Goal: Transaction & Acquisition: Purchase product/service

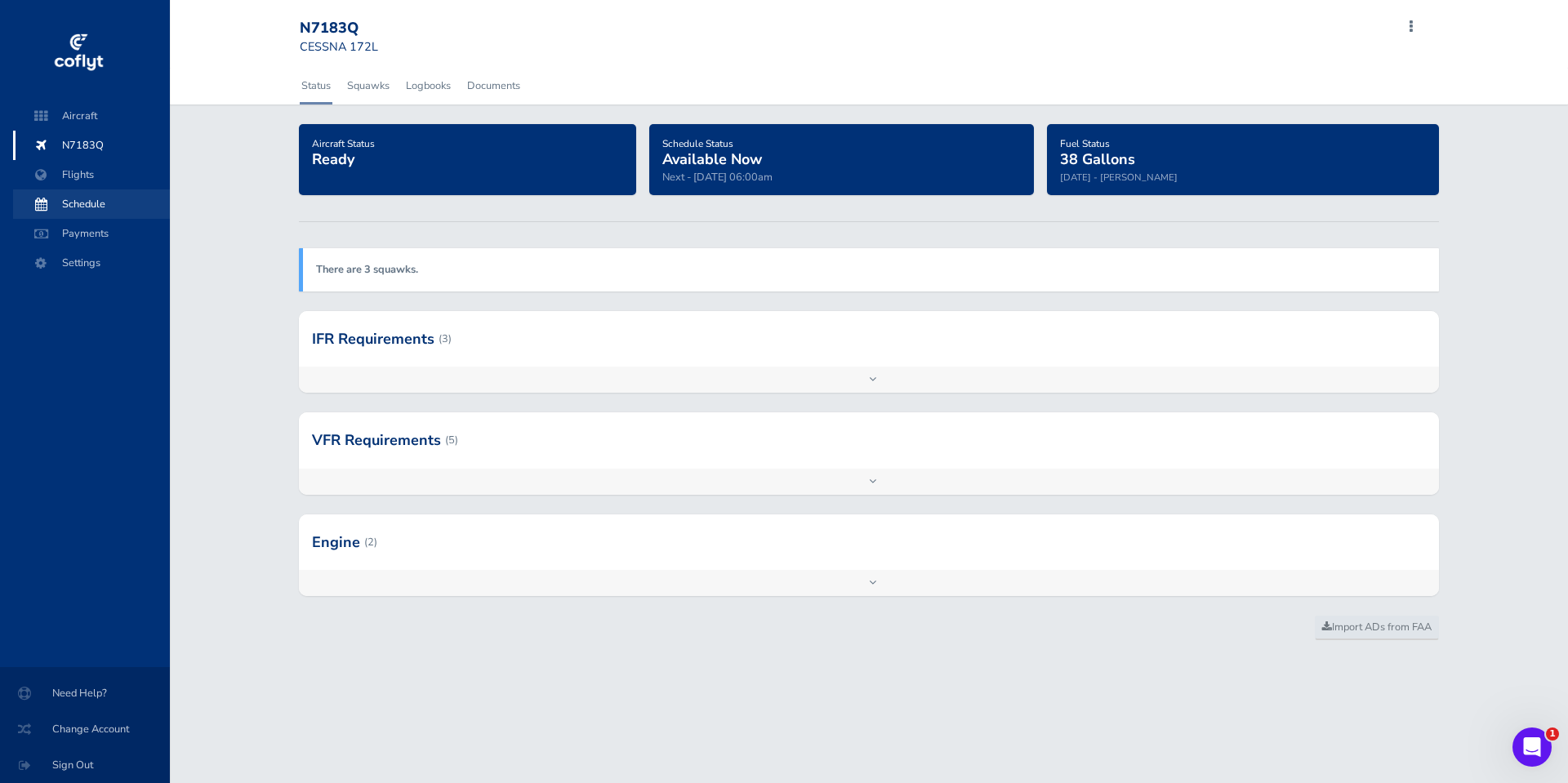
click at [104, 198] on span "Schedule" at bounding box center [91, 204] width 124 height 29
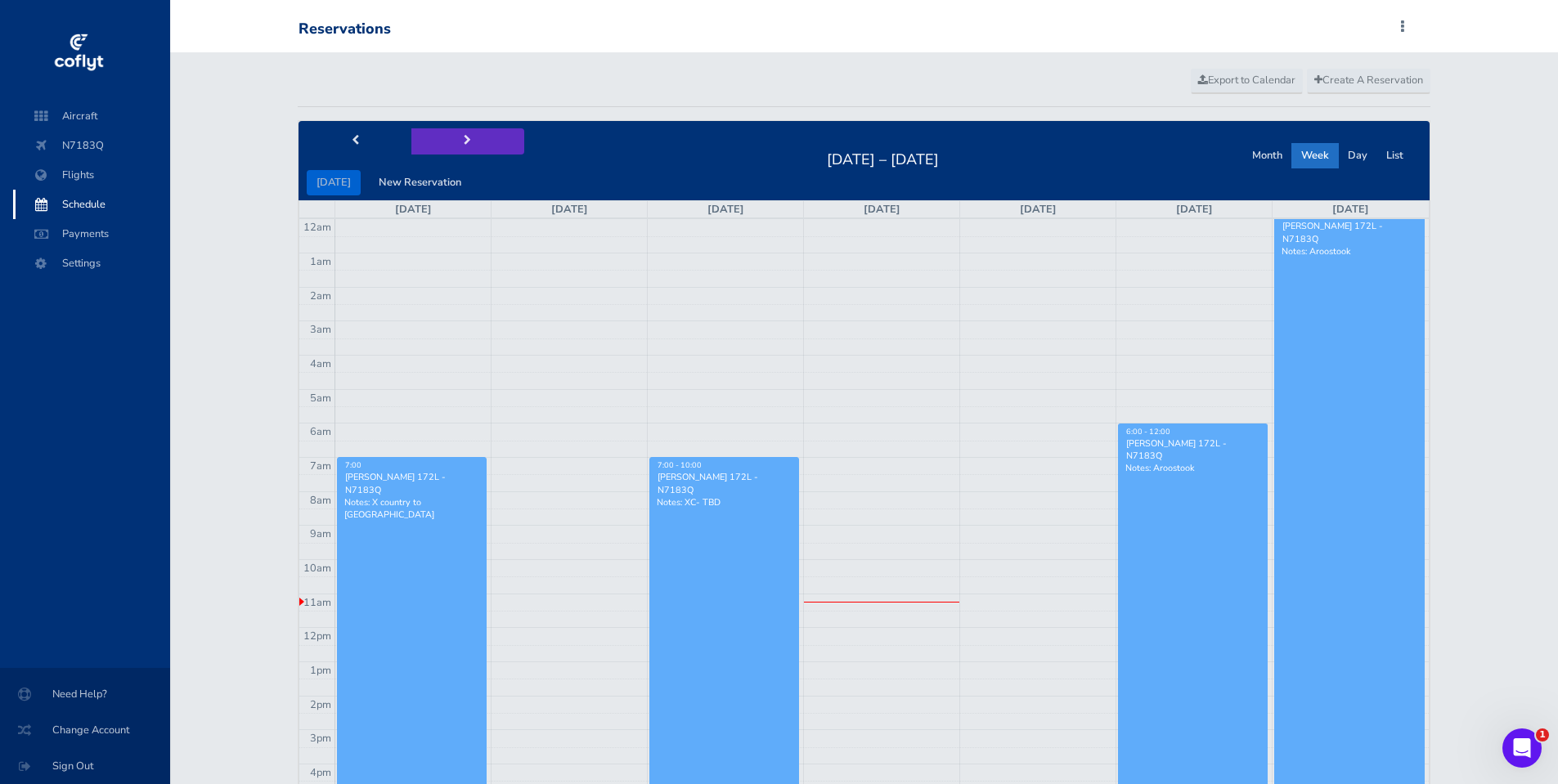
click at [454, 144] on button "next" at bounding box center [467, 140] width 113 height 26
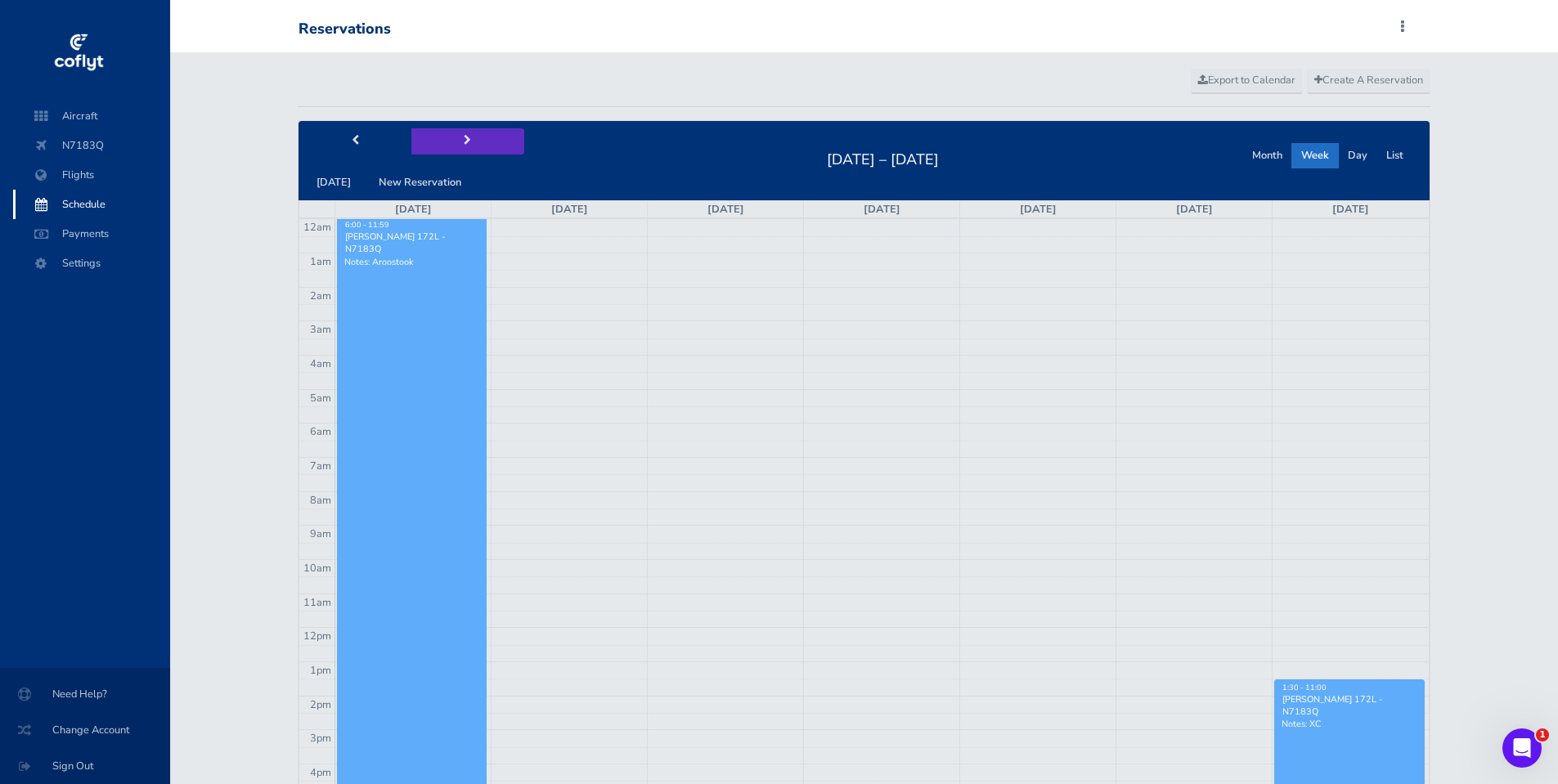
click at [475, 149] on button "next" at bounding box center [467, 140] width 113 height 26
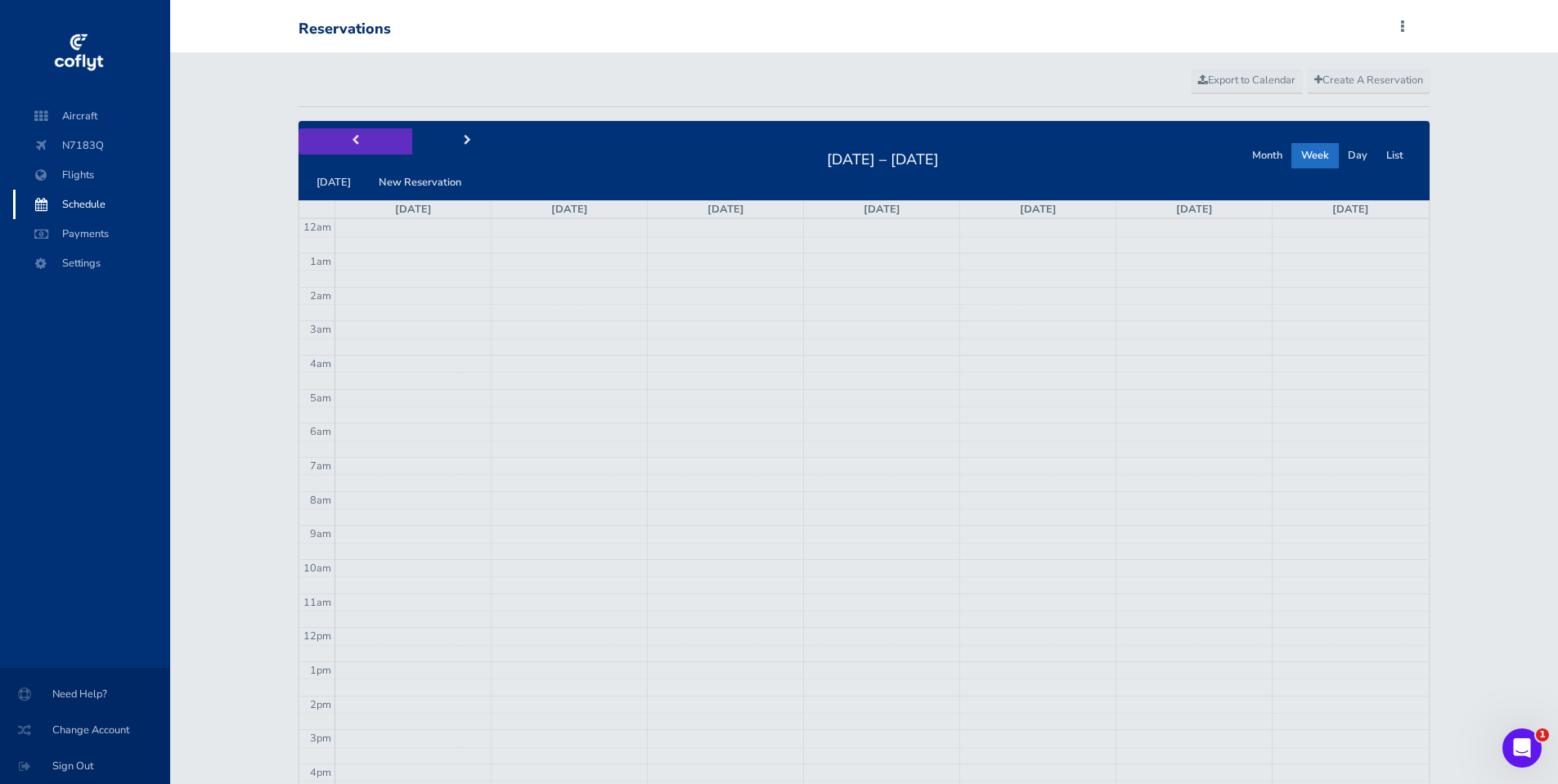
click at [351, 150] on button "prev" at bounding box center [354, 140] width 113 height 26
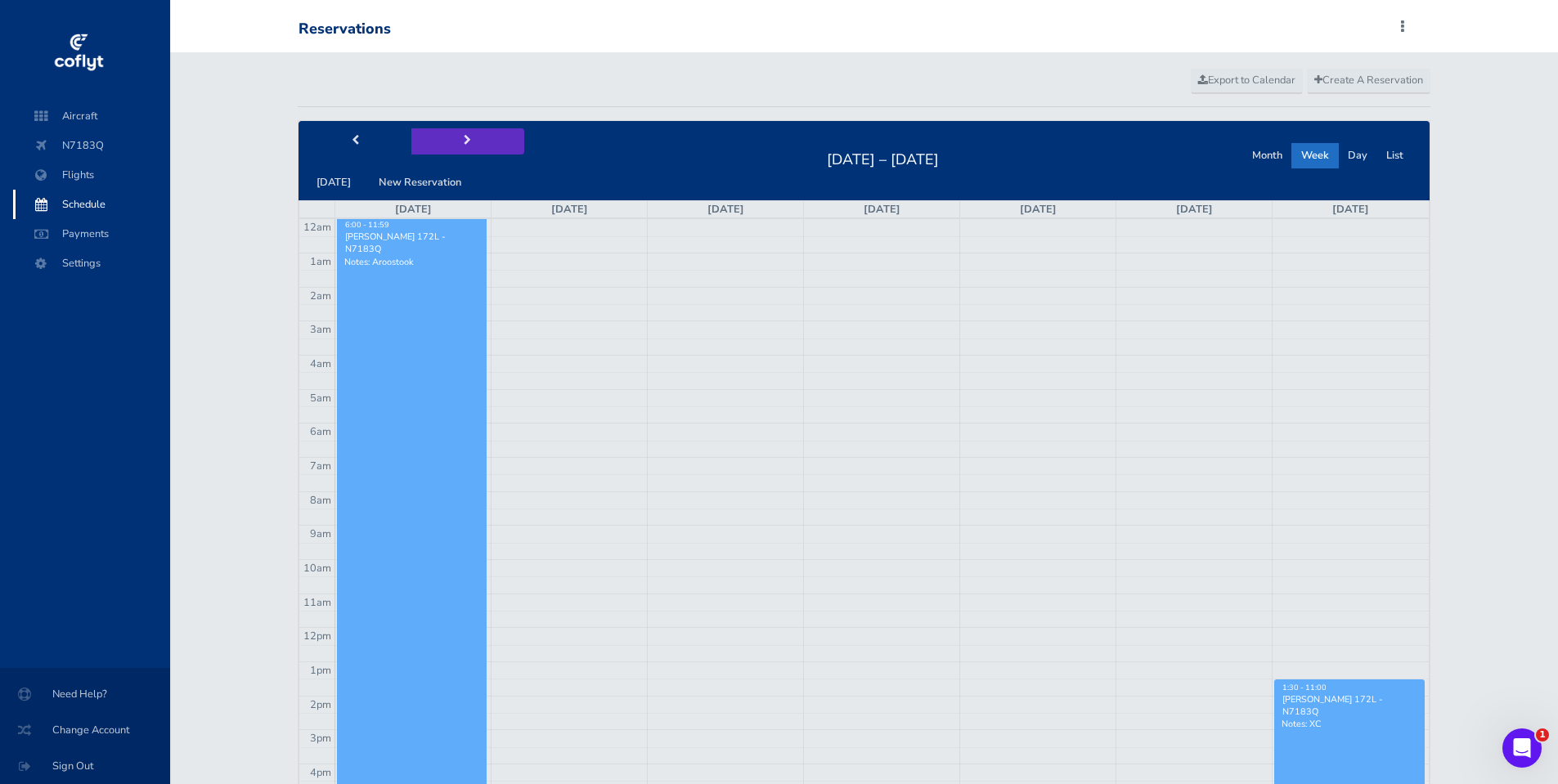
click at [438, 152] on button "next" at bounding box center [467, 140] width 113 height 26
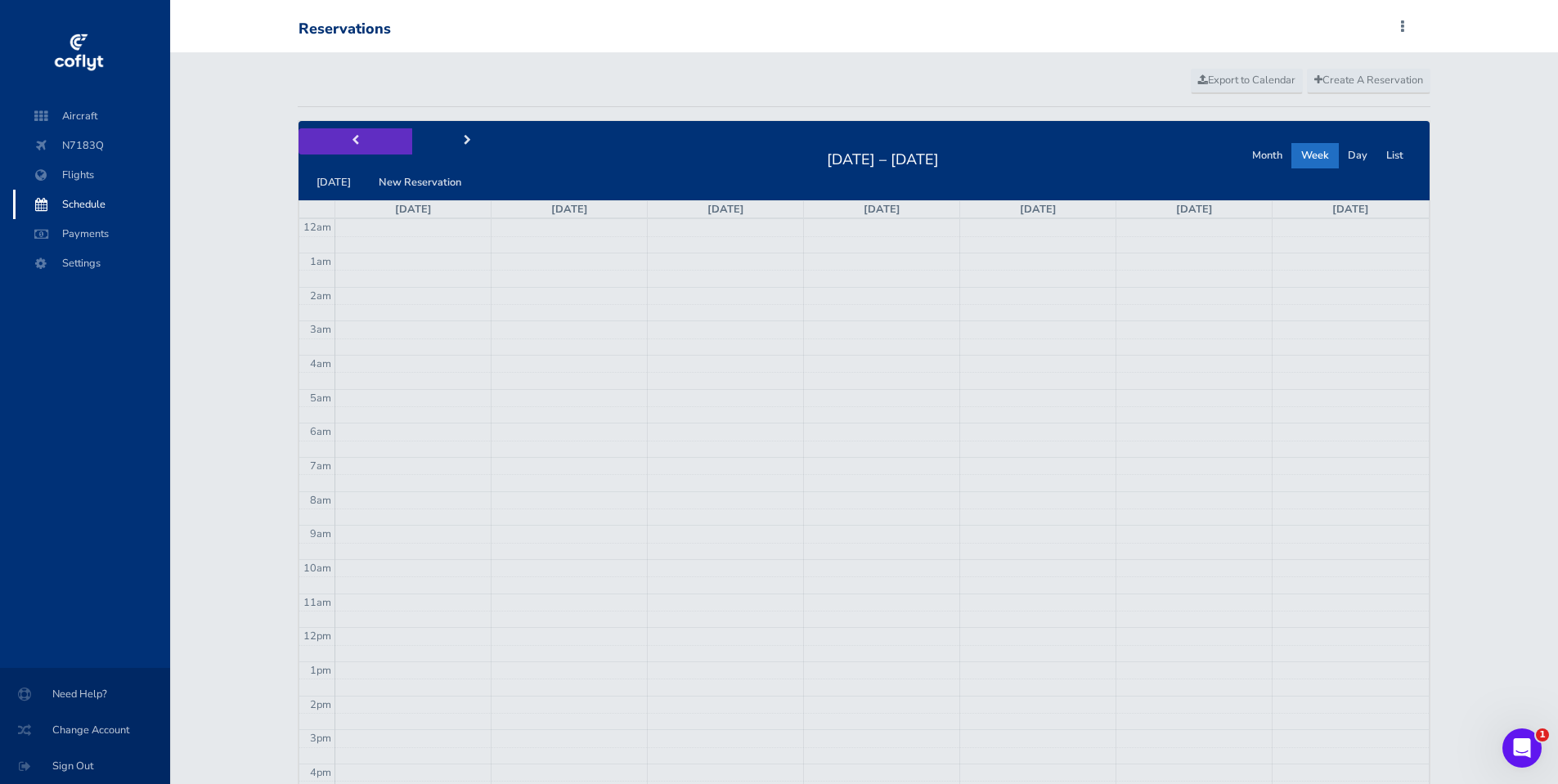
click at [354, 138] on span "prev" at bounding box center [355, 140] width 8 height 10
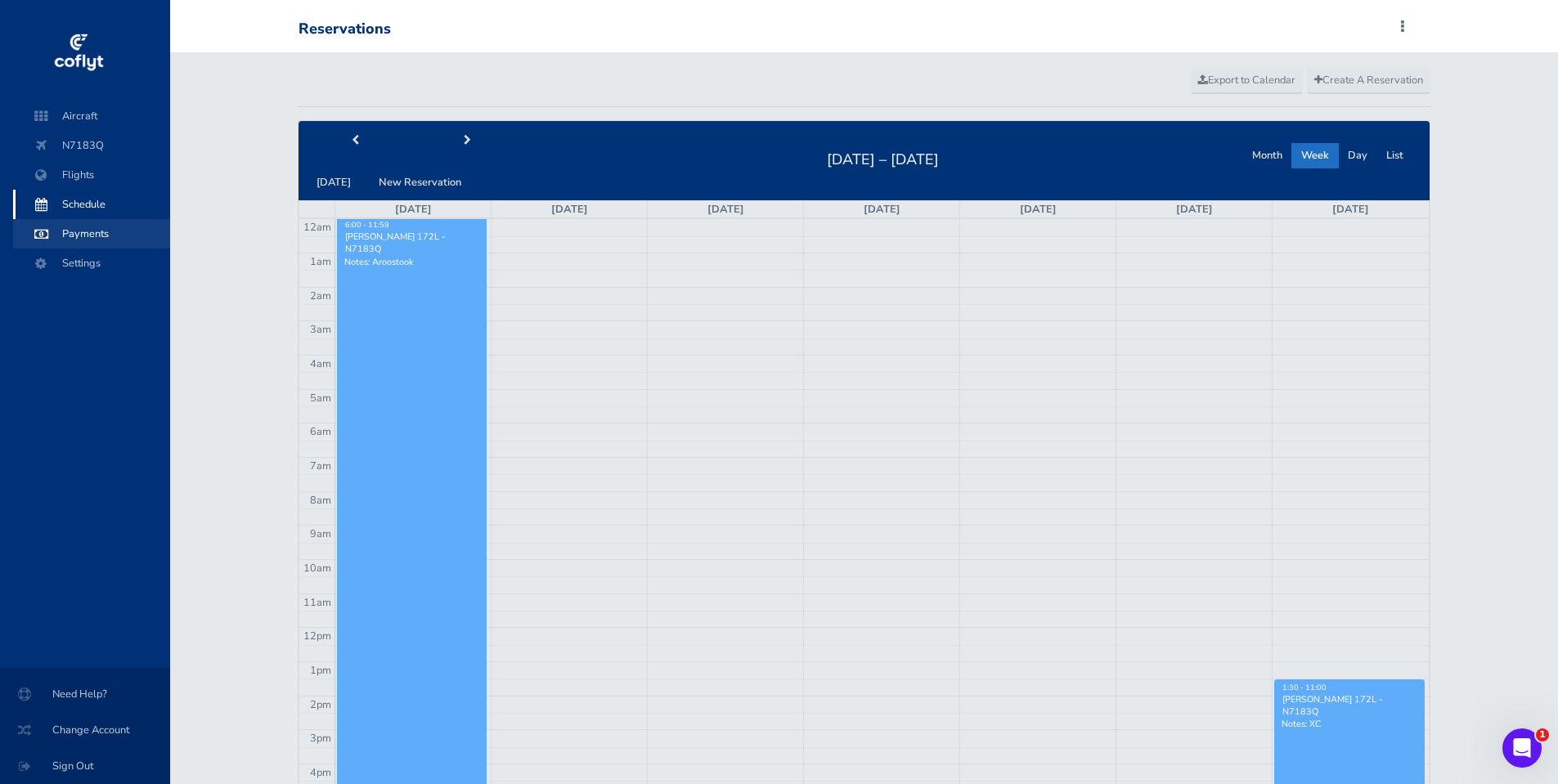
click at [124, 233] on span "Payments" at bounding box center [91, 233] width 124 height 29
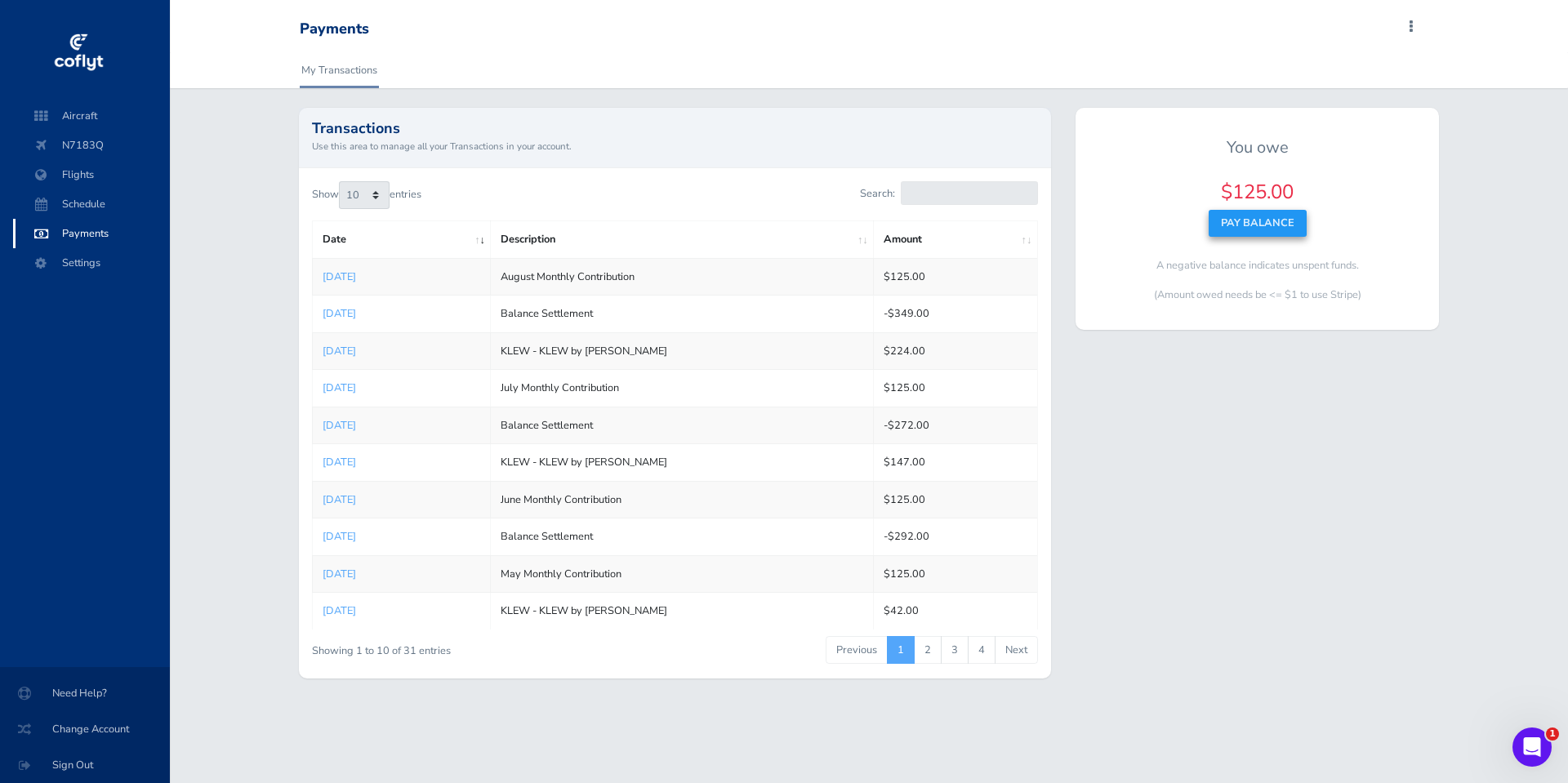
click at [1291, 232] on button "Pay Balance" at bounding box center [1257, 223] width 98 height 27
